Goal: Transaction & Acquisition: Download file/media

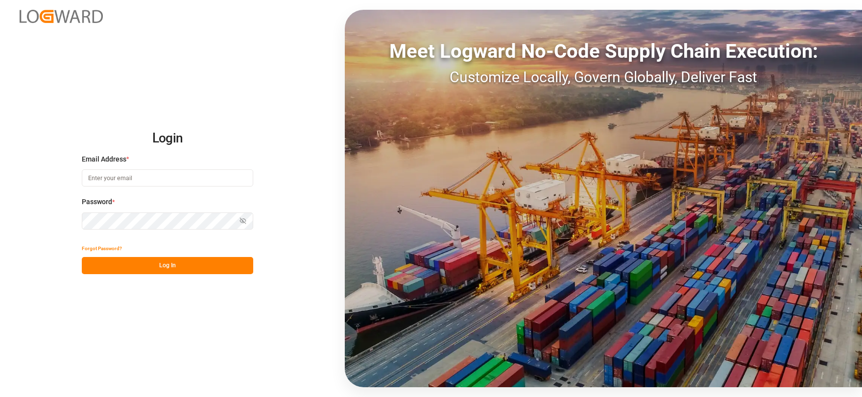
type input "[EMAIL_ADDRESS][DOMAIN_NAME]"
click at [203, 268] on button "Log In" at bounding box center [167, 265] width 171 height 17
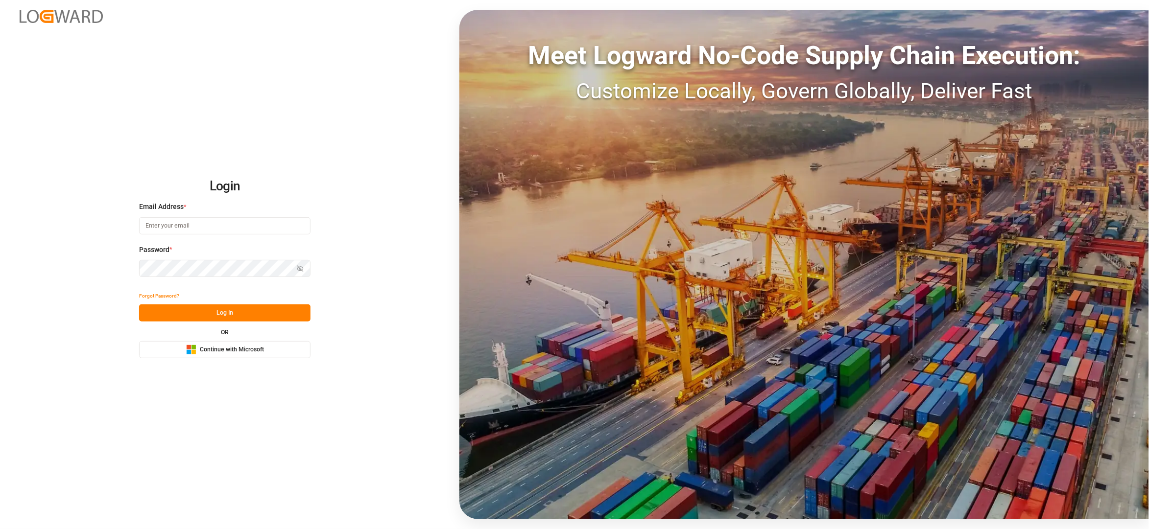
type input "[EMAIL_ADDRESS][DOMAIN_NAME]"
click at [277, 312] on button "Log In" at bounding box center [224, 313] width 171 height 17
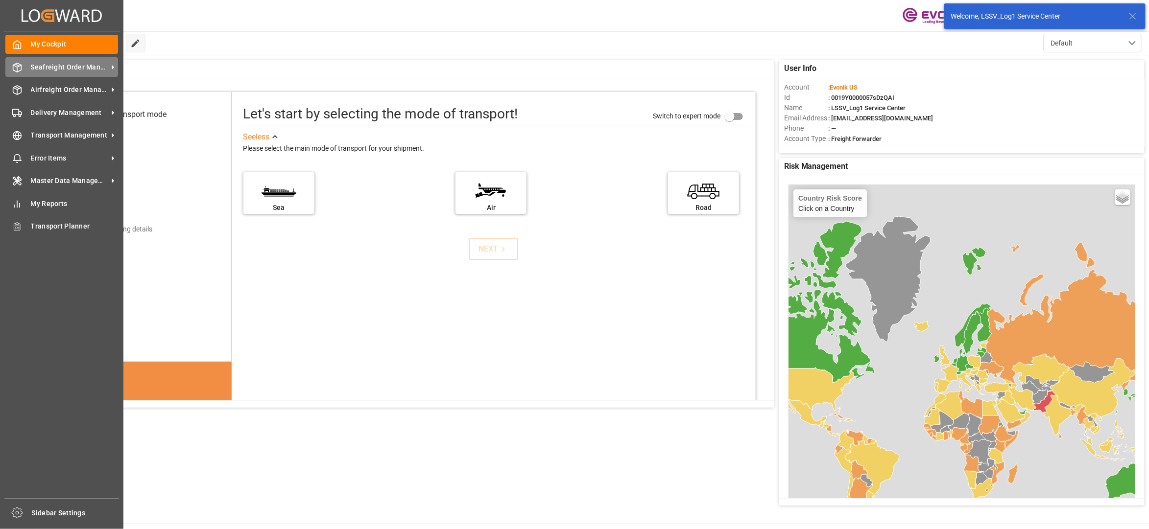
click at [65, 59] on div "Seafreight Order Management Seafreight Order Management" at bounding box center [61, 66] width 113 height 19
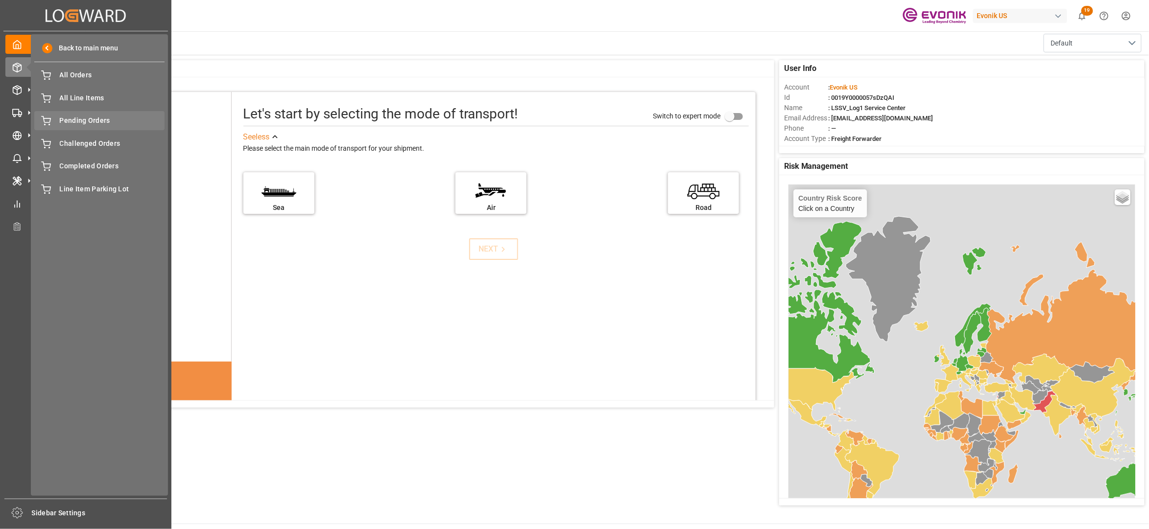
click at [96, 116] on span "Pending Orders" at bounding box center [112, 121] width 105 height 10
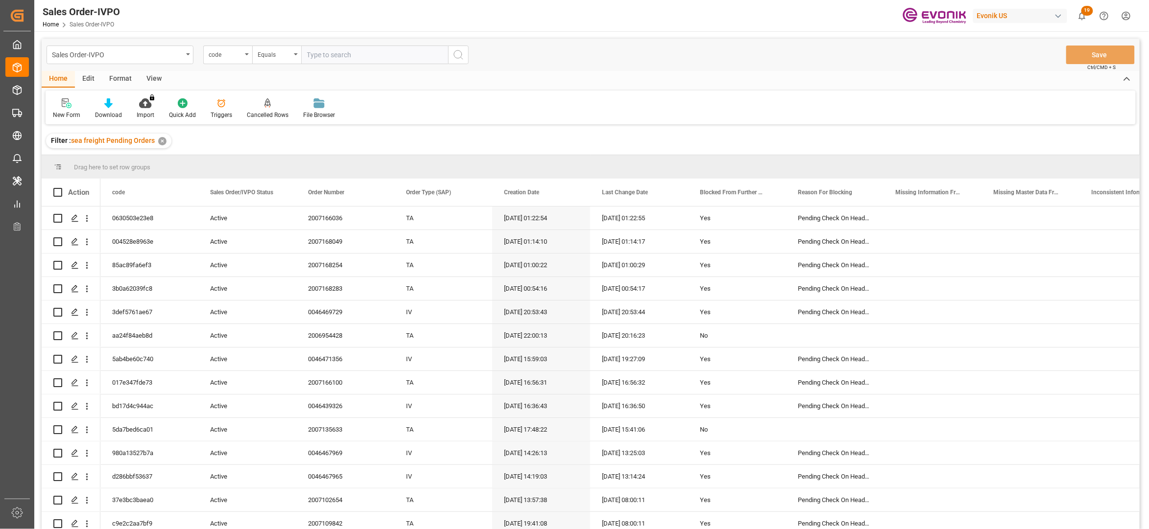
click at [149, 75] on div "View" at bounding box center [154, 79] width 30 height 17
click at [112, 108] on icon at bounding box center [111, 103] width 10 height 10
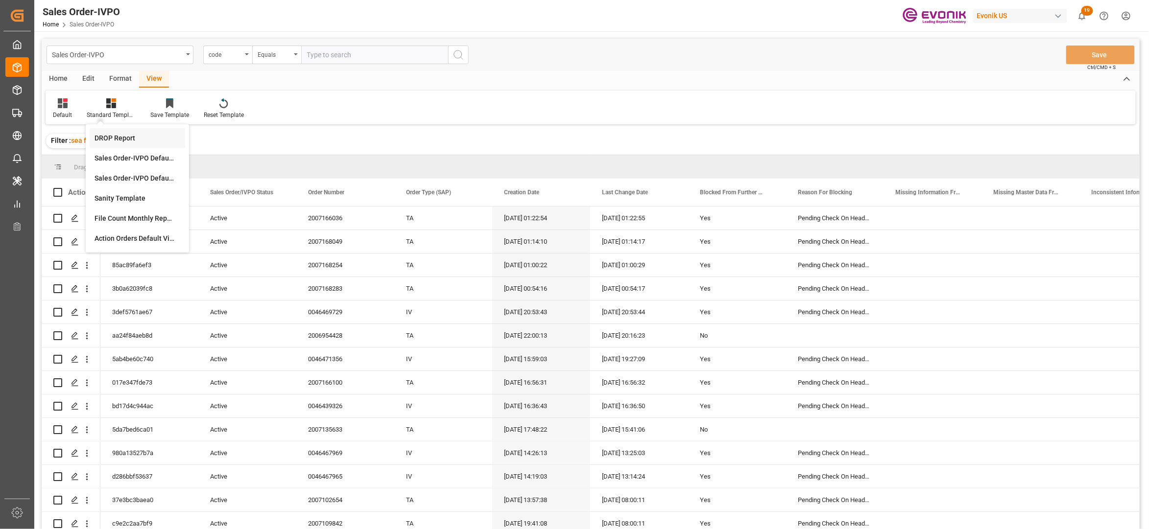
click at [124, 132] on div "DROP Report" at bounding box center [138, 138] width 96 height 20
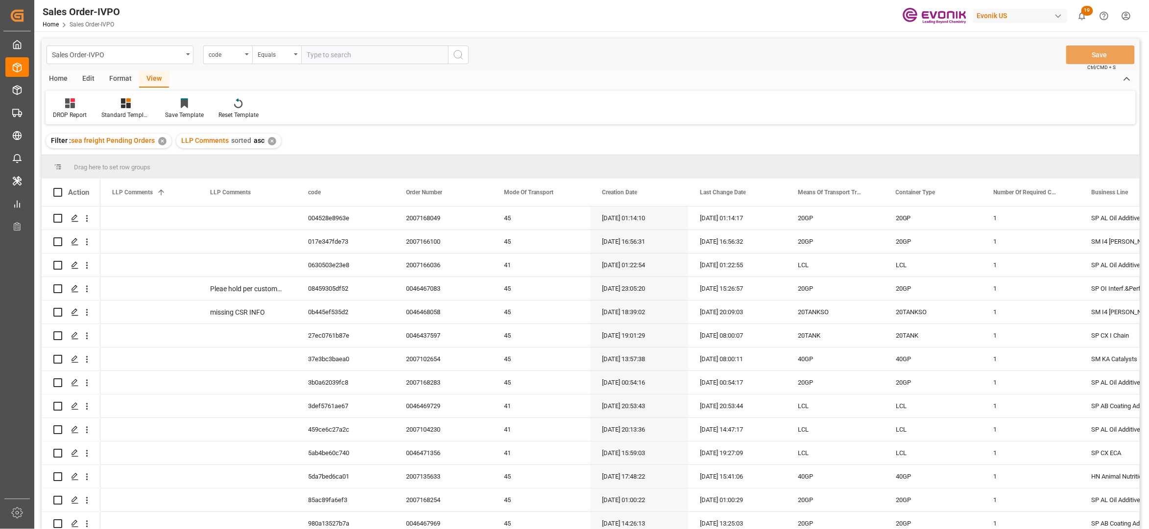
click at [60, 73] on div "Home" at bounding box center [58, 79] width 33 height 17
click at [100, 103] on div at bounding box center [108, 103] width 27 height 10
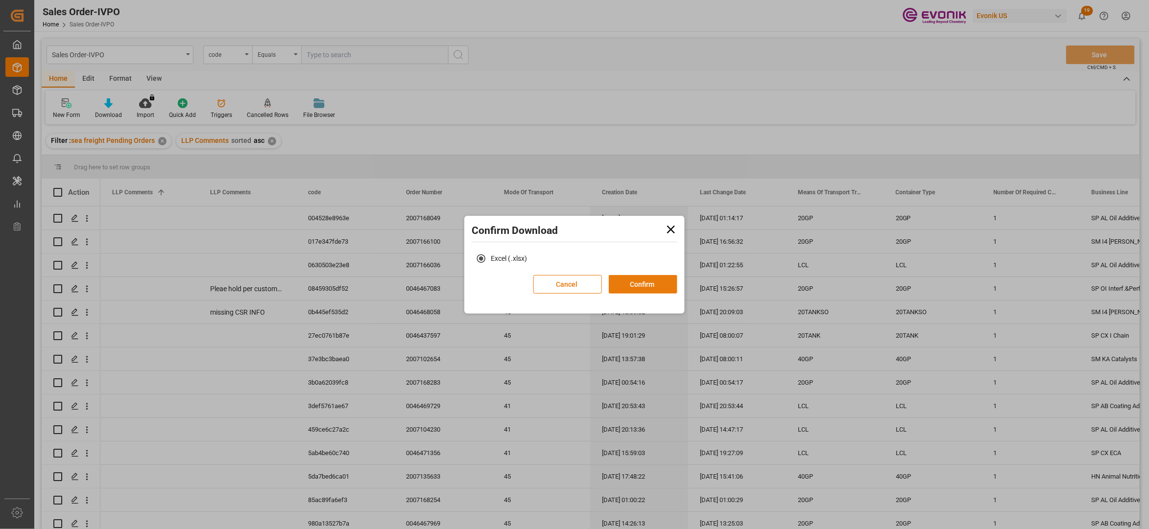
click at [627, 288] on button "Confirm" at bounding box center [643, 284] width 69 height 19
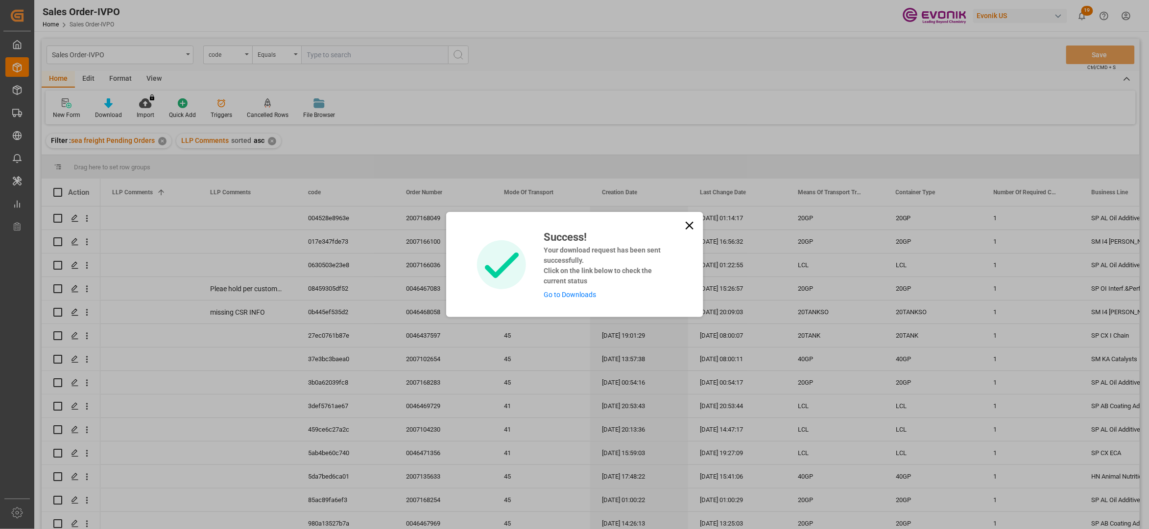
click at [580, 294] on link "Go to Downloads" at bounding box center [570, 295] width 52 height 8
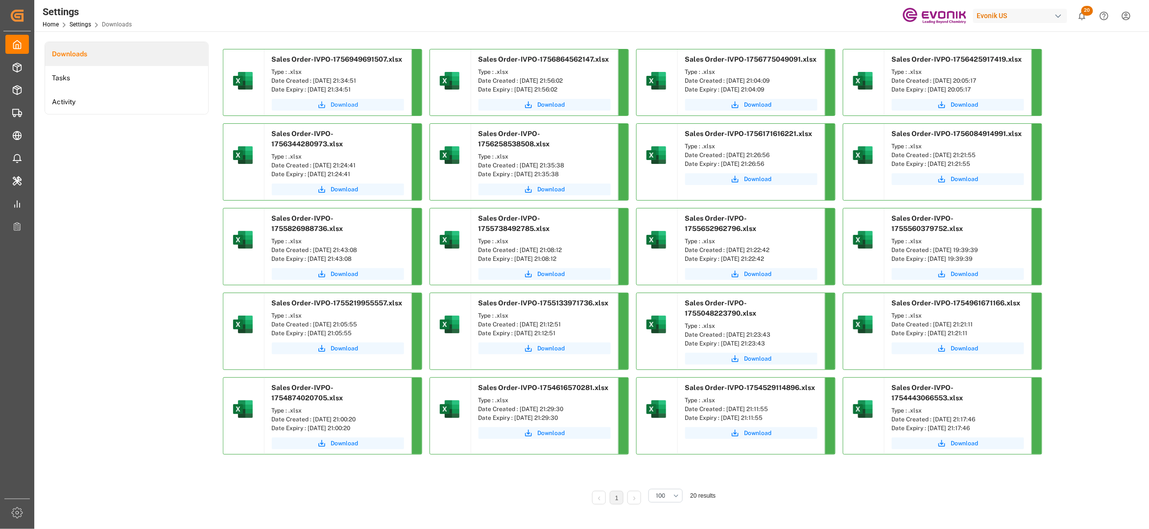
click at [342, 102] on span "Download" at bounding box center [344, 104] width 27 height 9
